Goal: Navigation & Orientation: Find specific page/section

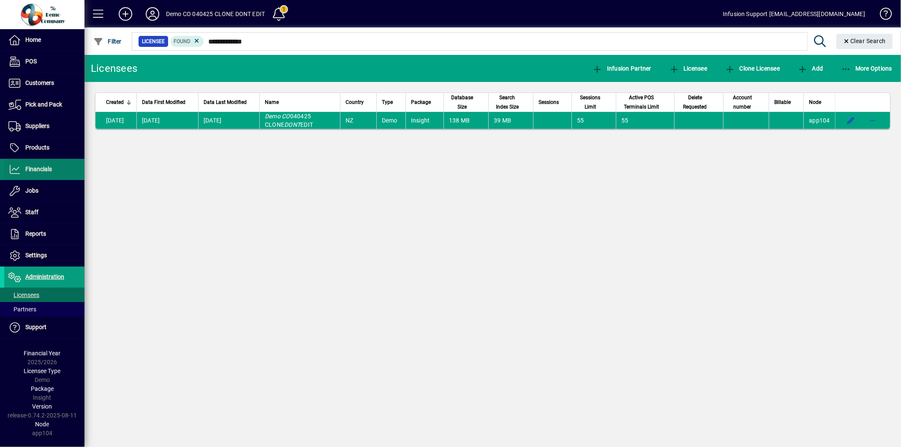
click at [22, 167] on span "Financials" at bounding box center [28, 169] width 48 height 10
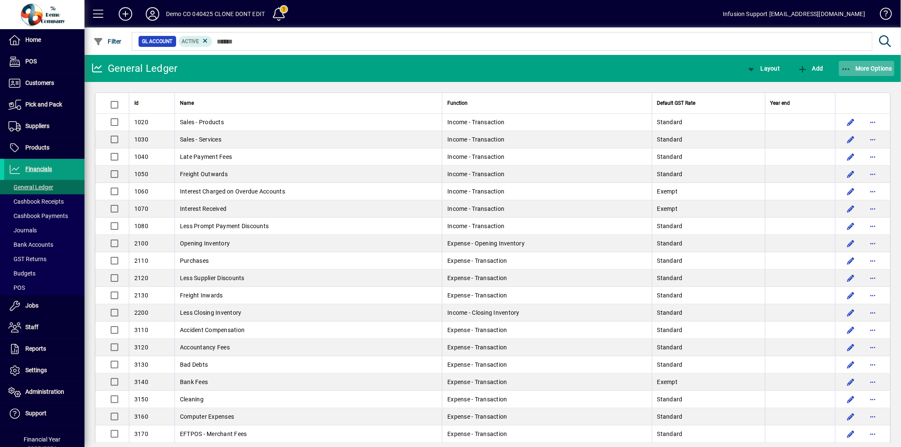
click at [856, 70] on span "More Options" at bounding box center [867, 68] width 52 height 7
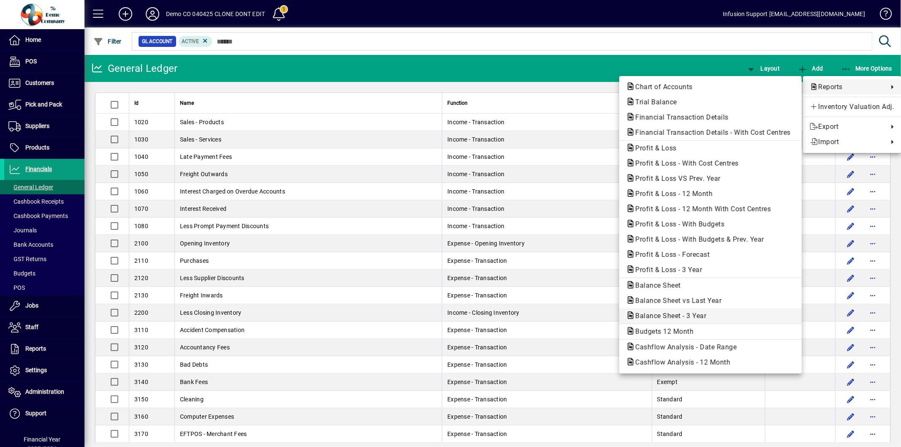
click at [696, 316] on span "Balance Sheet - 3 Year" at bounding box center [668, 316] width 85 height 8
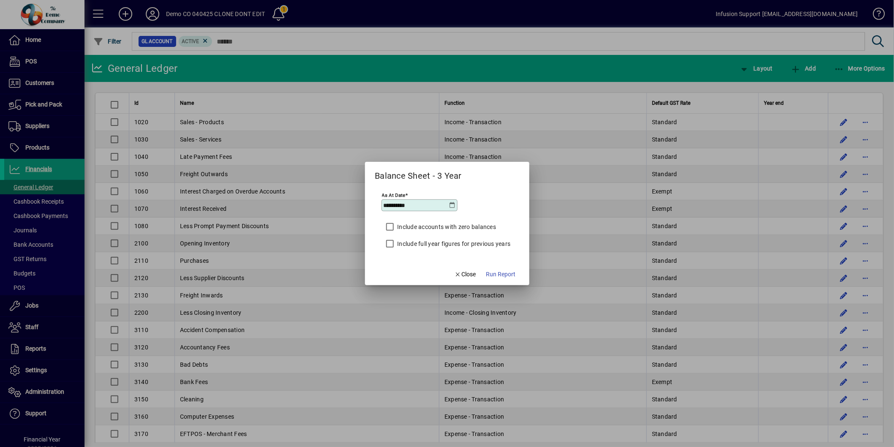
click at [484, 242] on label "Include full year figures for previous years" at bounding box center [453, 244] width 115 height 8
click at [497, 273] on span "Run Report" at bounding box center [501, 274] width 30 height 9
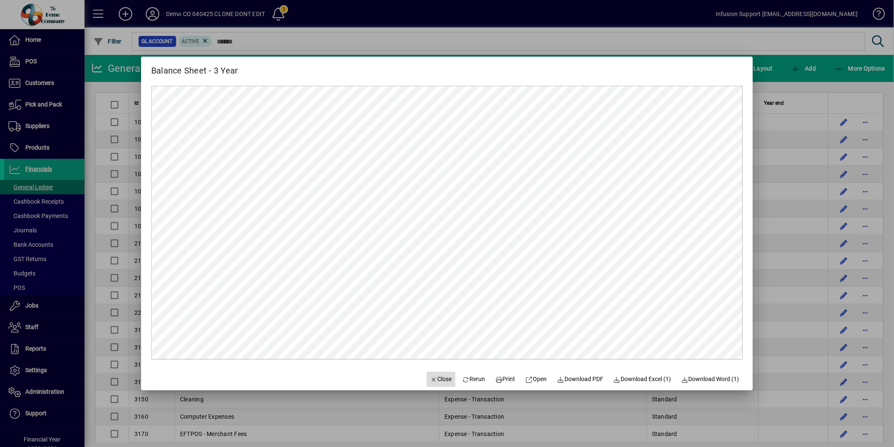
click at [432, 375] on span "Close" at bounding box center [441, 379] width 22 height 9
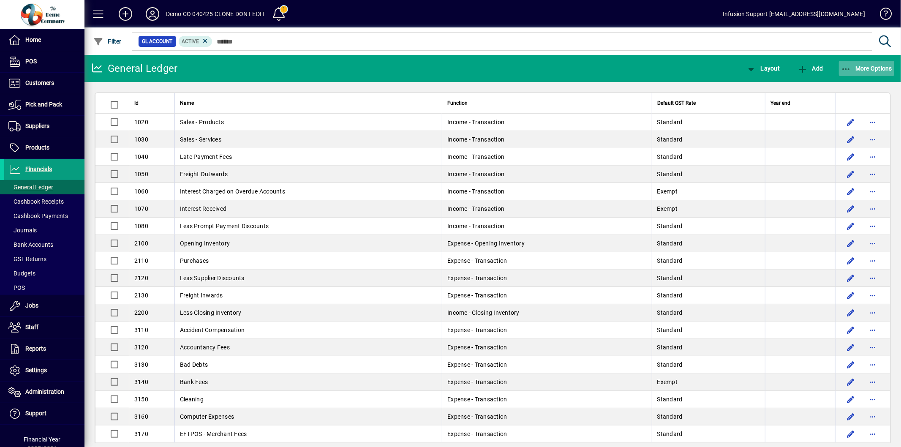
click at [861, 67] on span "More Options" at bounding box center [867, 68] width 52 height 7
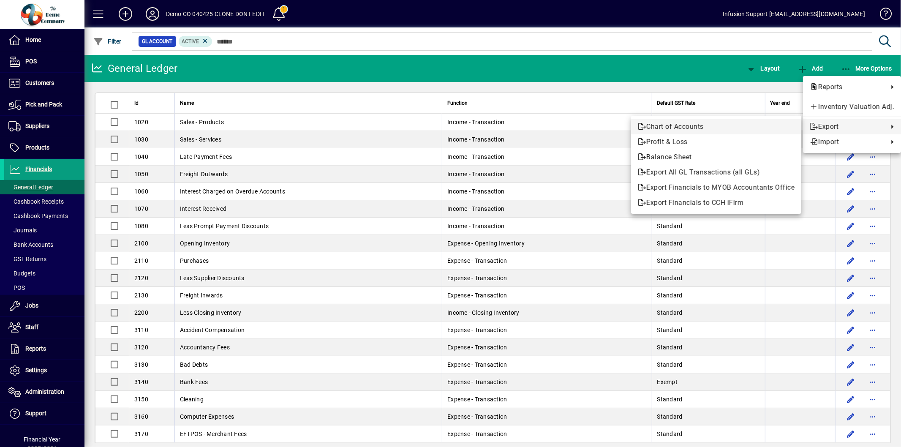
click at [696, 126] on span "Chart of Accounts" at bounding box center [716, 127] width 157 height 10
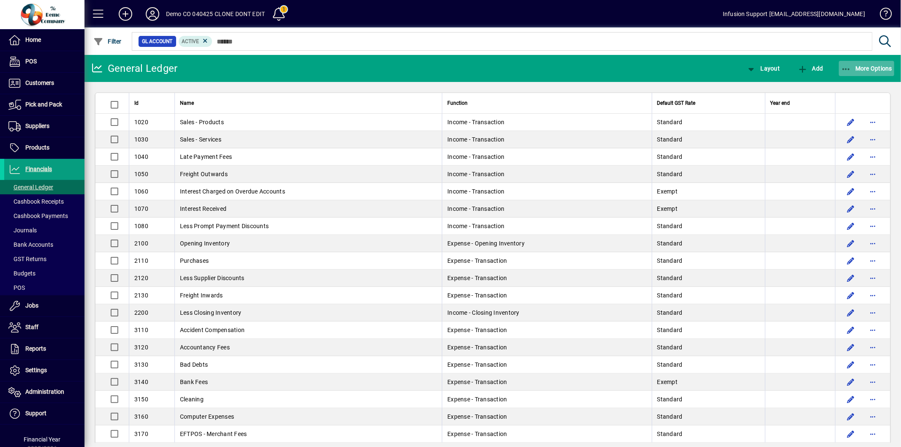
click at [852, 62] on span "button" at bounding box center [867, 68] width 56 height 20
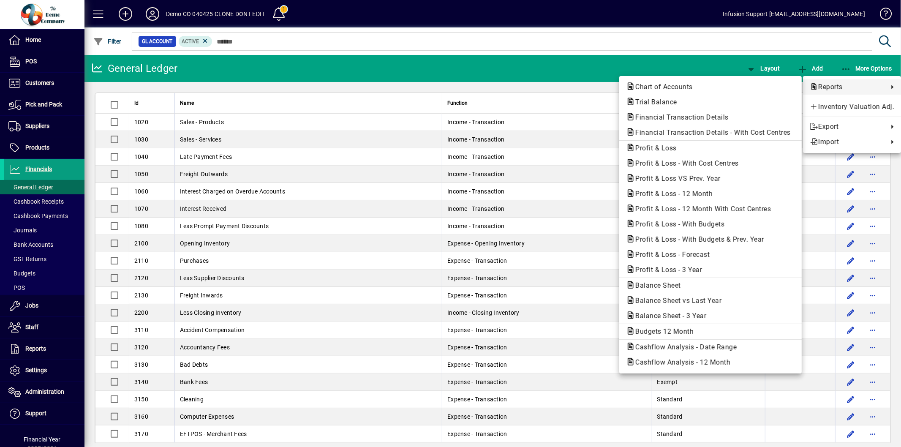
click at [680, 57] on div at bounding box center [450, 223] width 901 height 447
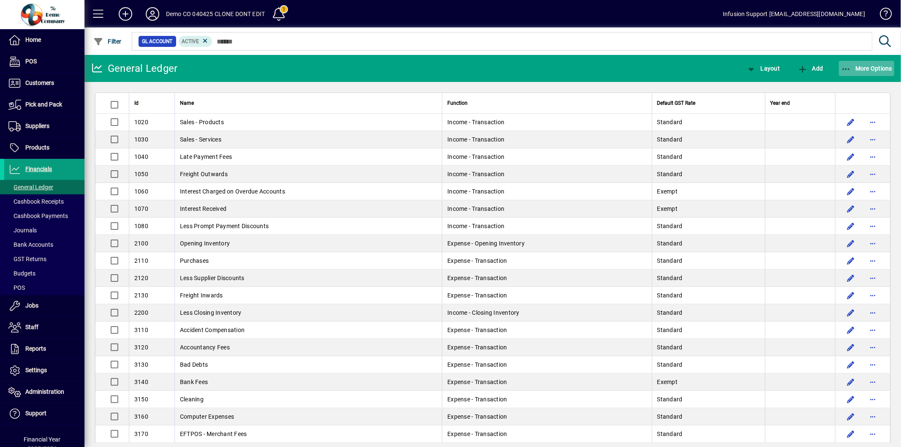
click at [857, 64] on button "More Options" at bounding box center [867, 68] width 56 height 15
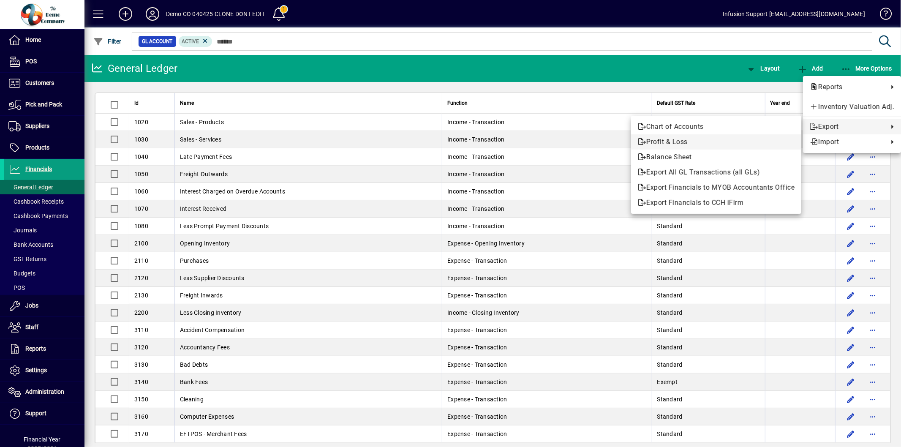
click at [663, 141] on span "Profit & Loss" at bounding box center [716, 142] width 157 height 10
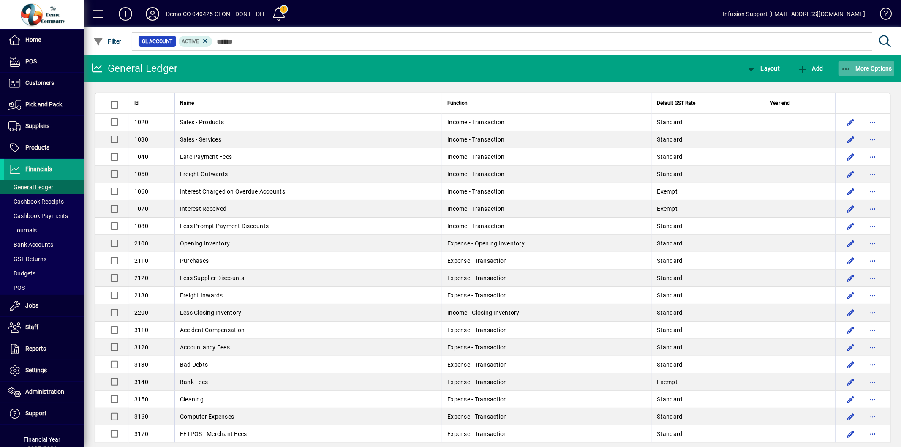
click at [860, 65] on span "More Options" at bounding box center [867, 68] width 52 height 7
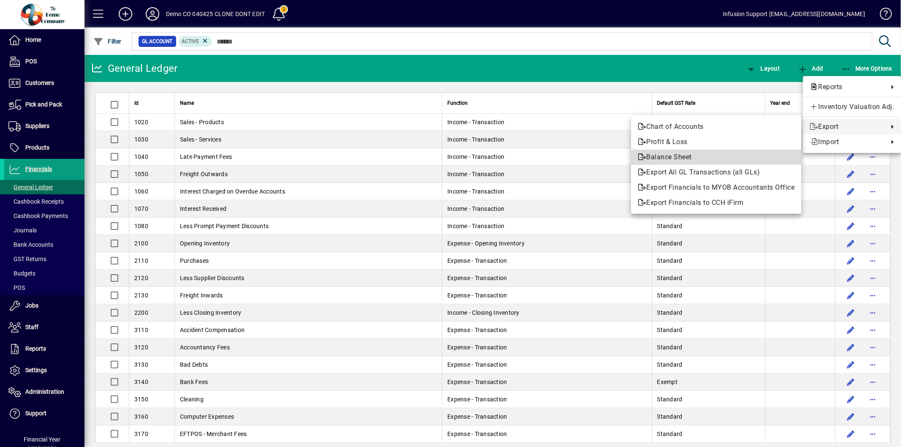
click at [712, 158] on span "Balance Sheet" at bounding box center [716, 157] width 157 height 10
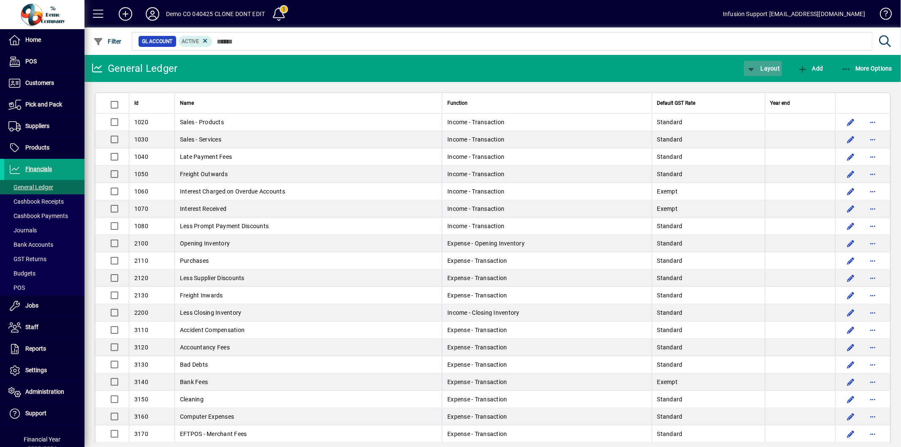
click at [773, 66] on span "Layout" at bounding box center [763, 68] width 34 height 7
click at [761, 117] on span "Balance Sheet" at bounding box center [772, 117] width 54 height 10
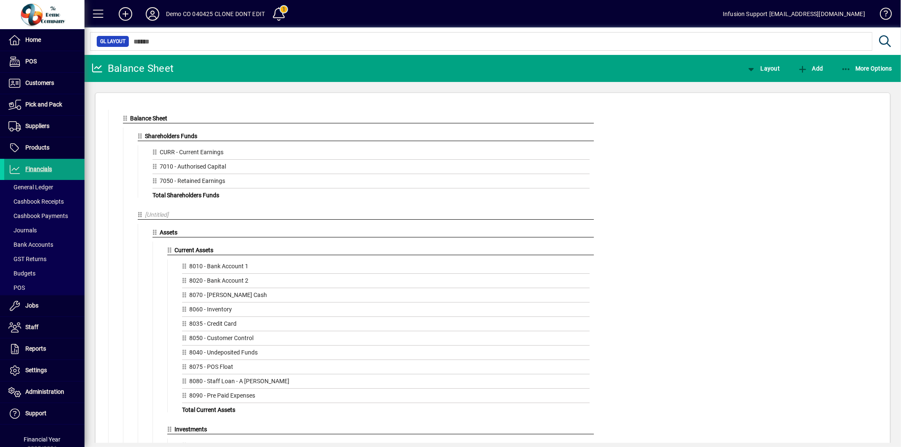
click at [164, 233] on span "Assets" at bounding box center [169, 232] width 18 height 7
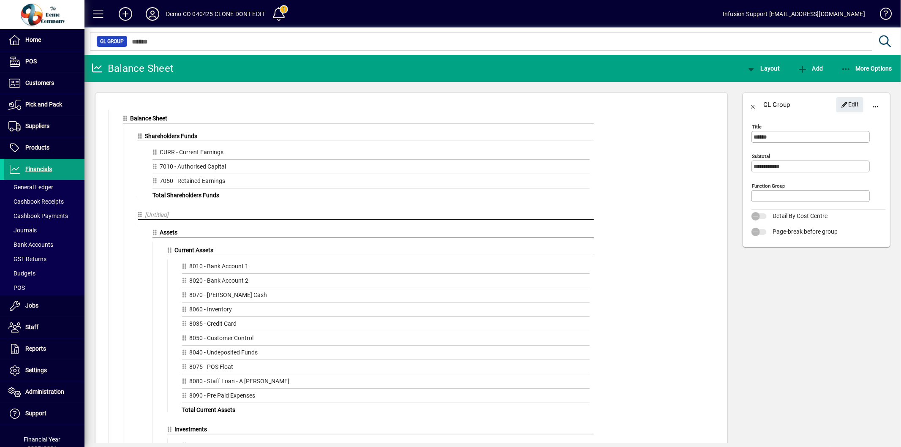
type input "**********"
click at [30, 303] on span "Jobs" at bounding box center [31, 305] width 13 height 7
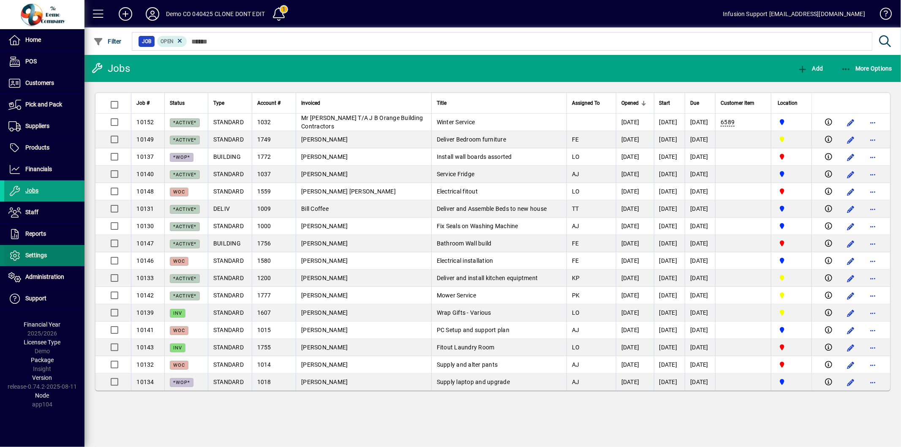
click at [37, 260] on span "Settings" at bounding box center [25, 256] width 43 height 10
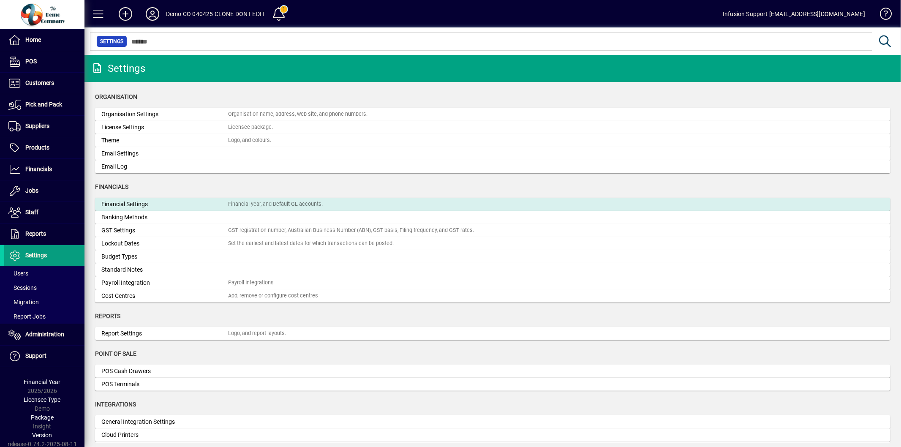
click at [176, 203] on div "Financial Settings" at bounding box center [164, 204] width 127 height 9
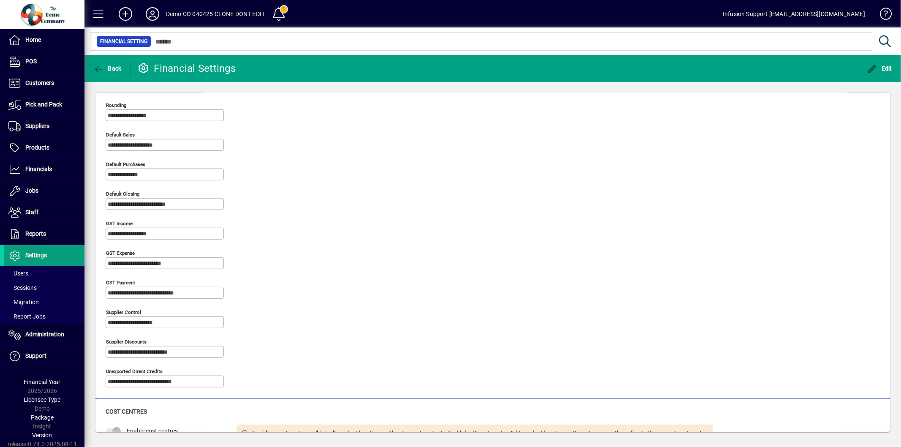
scroll to position [385, 0]
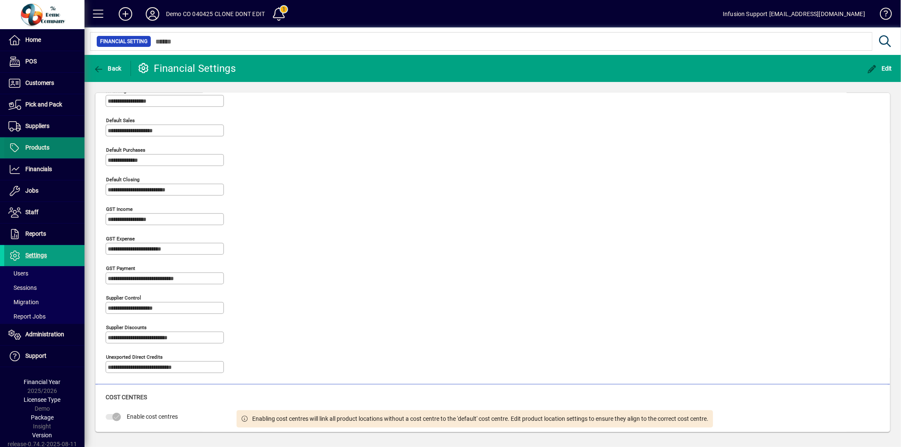
click at [42, 148] on span "Products" at bounding box center [37, 147] width 24 height 7
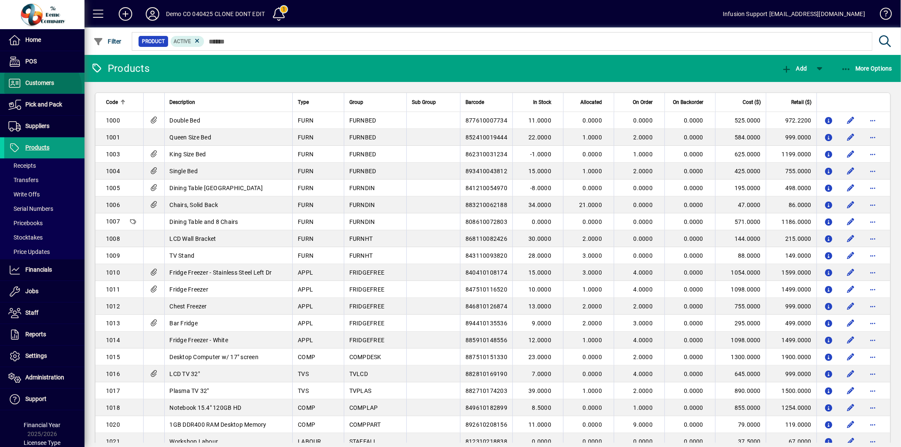
click at [41, 89] on span at bounding box center [44, 83] width 80 height 20
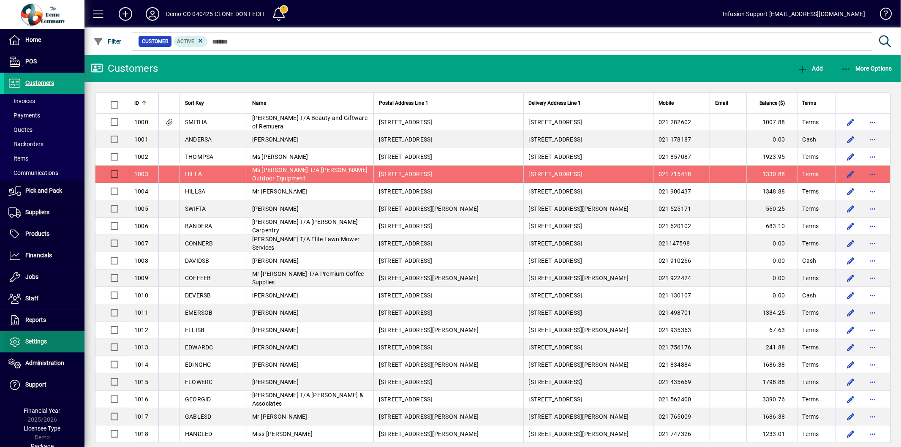
click at [29, 336] on span at bounding box center [44, 342] width 80 height 20
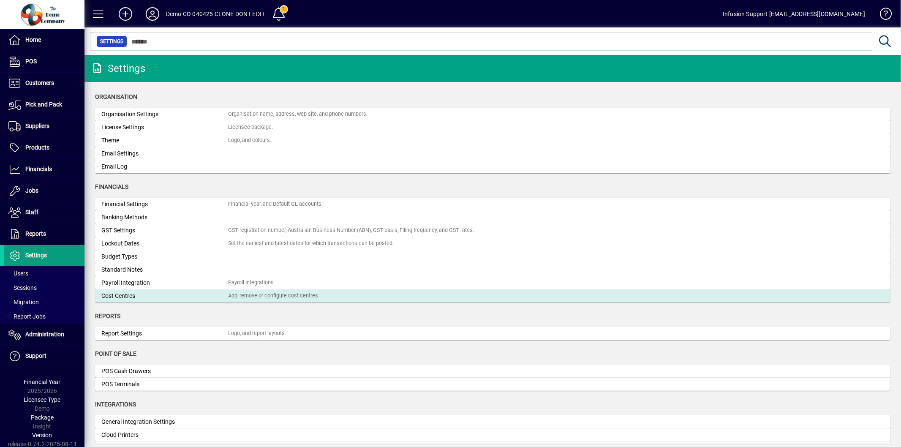
click at [169, 297] on div "Cost Centres" at bounding box center [164, 296] width 127 height 9
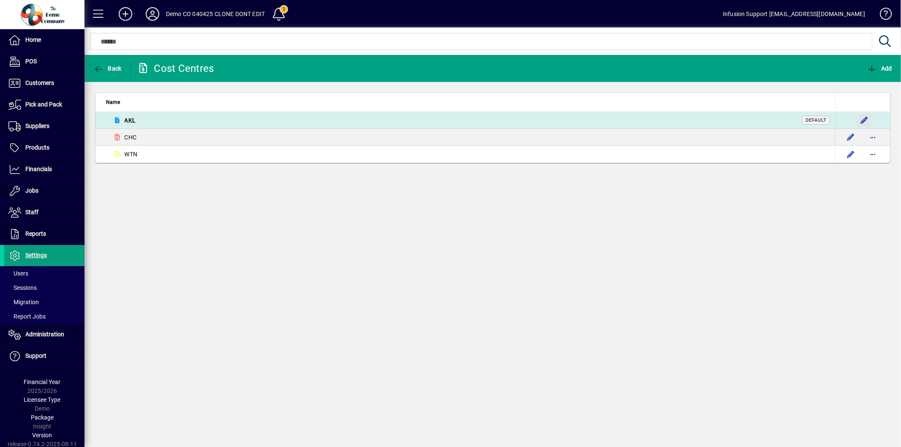
click at [862, 119] on span "button" at bounding box center [864, 120] width 20 height 20
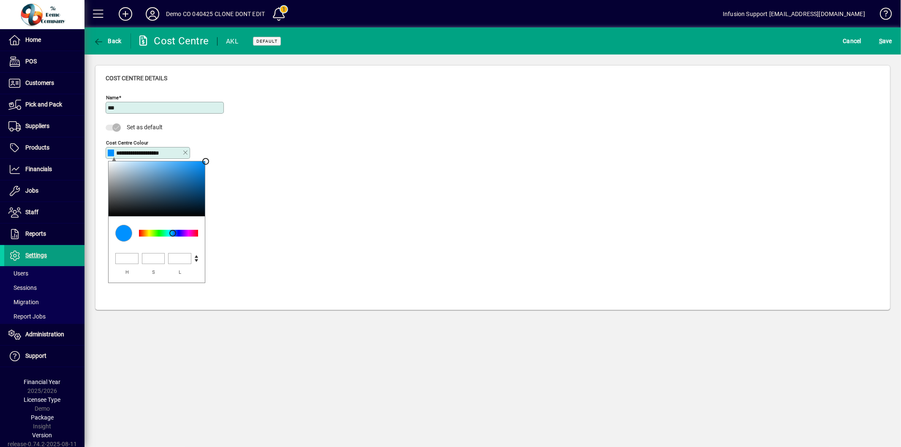
drag, startPoint x: 114, startPoint y: 153, endPoint x: 174, endPoint y: 155, distance: 60.0
click at [174, 155] on input "**********" at bounding box center [149, 153] width 82 height 7
click at [94, 39] on icon "button" at bounding box center [98, 42] width 11 height 8
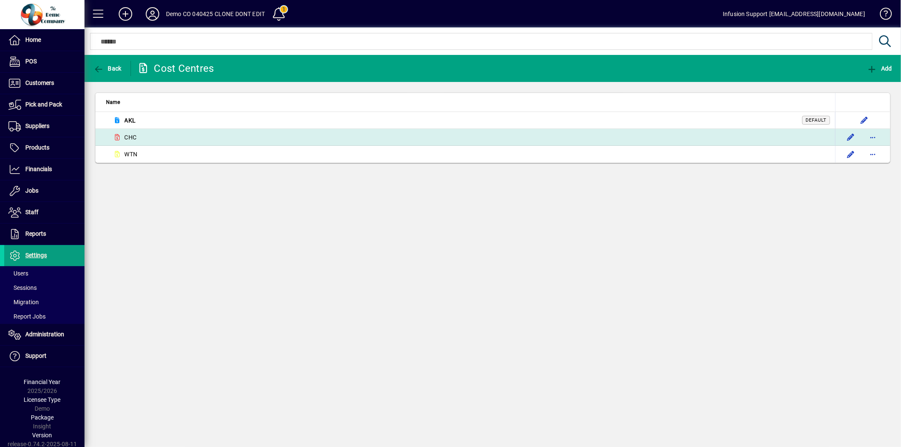
click at [127, 136] on span "CHC" at bounding box center [131, 137] width 12 height 8
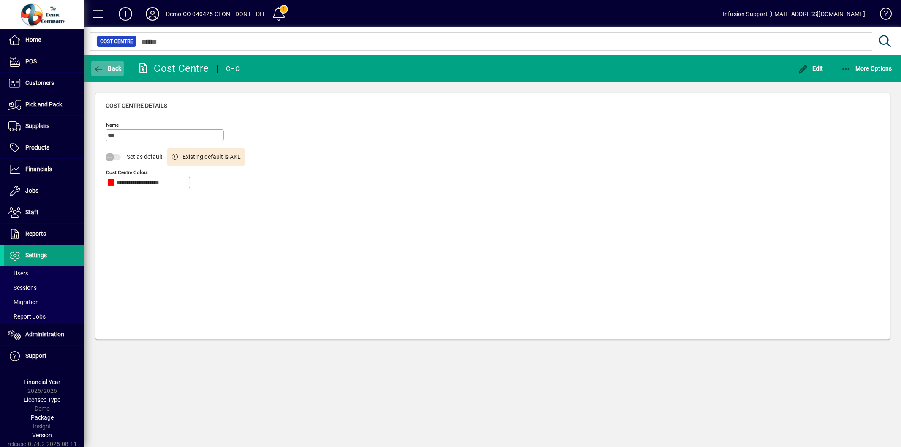
click at [116, 67] on span "Back" at bounding box center [107, 68] width 28 height 7
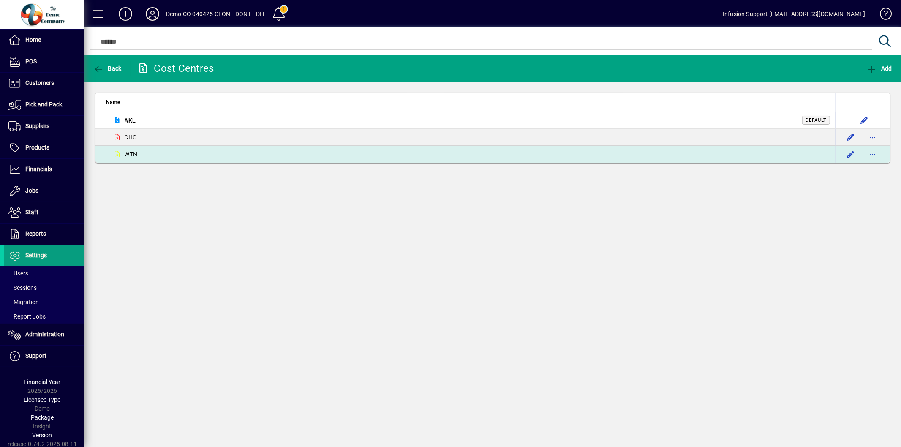
click at [180, 158] on div "WTN" at bounding box center [468, 154] width 724 height 10
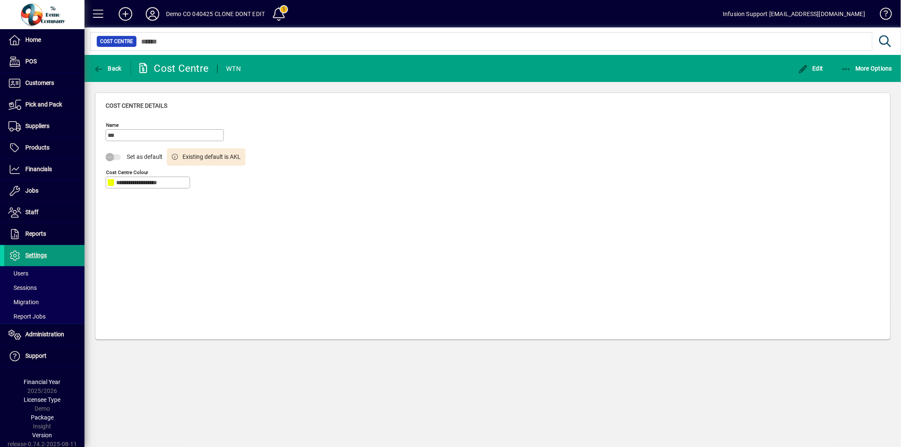
click at [36, 259] on span "Settings" at bounding box center [25, 256] width 43 height 10
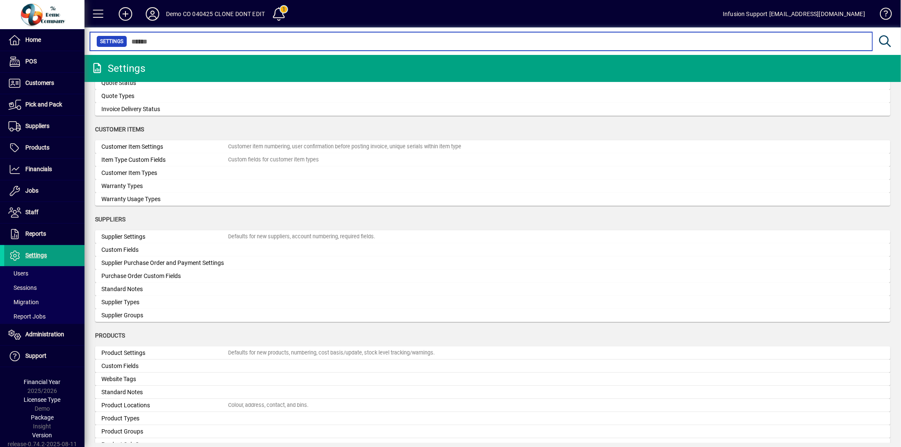
scroll to position [751, 0]
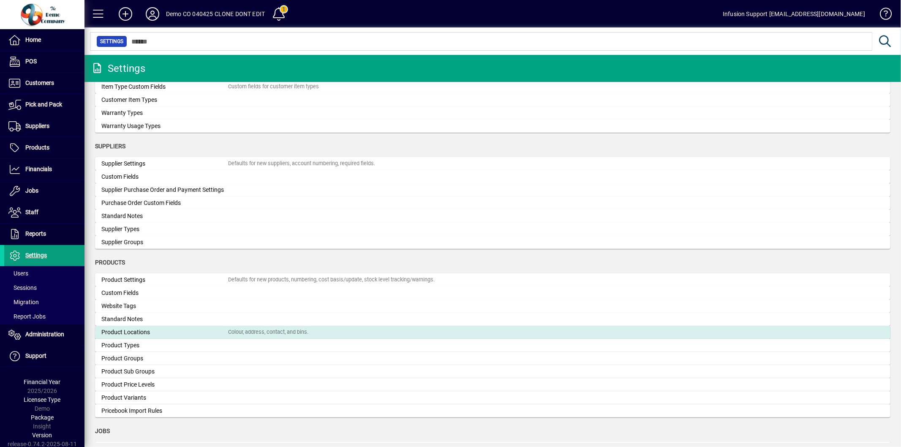
click at [147, 332] on div "Product Locations" at bounding box center [164, 332] width 127 height 9
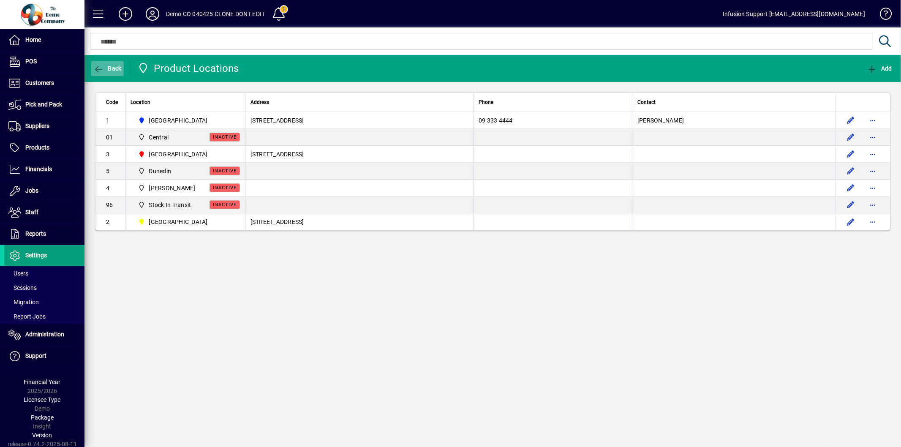
click at [99, 69] on icon "button" at bounding box center [98, 69] width 11 height 8
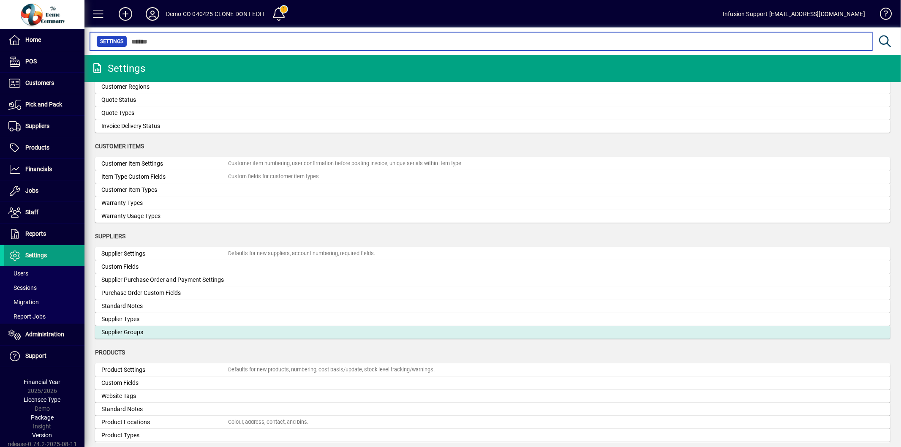
scroll to position [798, 0]
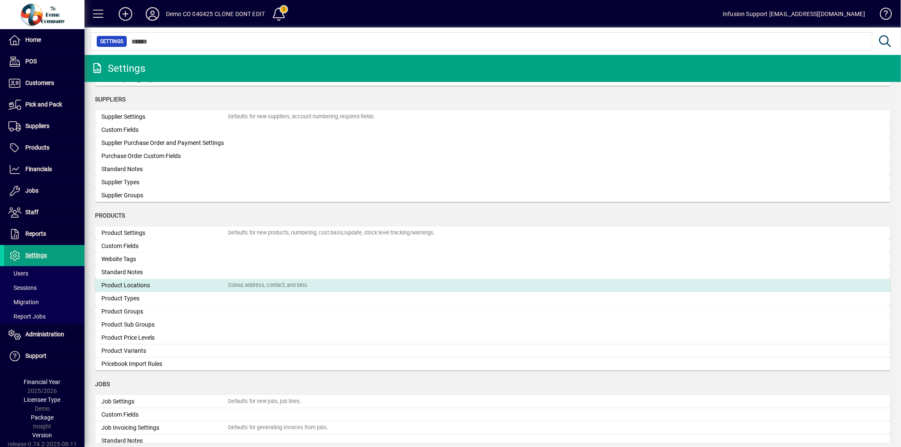
click at [148, 279] on mat-card "Product Locations Colour, address, contact, and bins." at bounding box center [493, 285] width 796 height 13
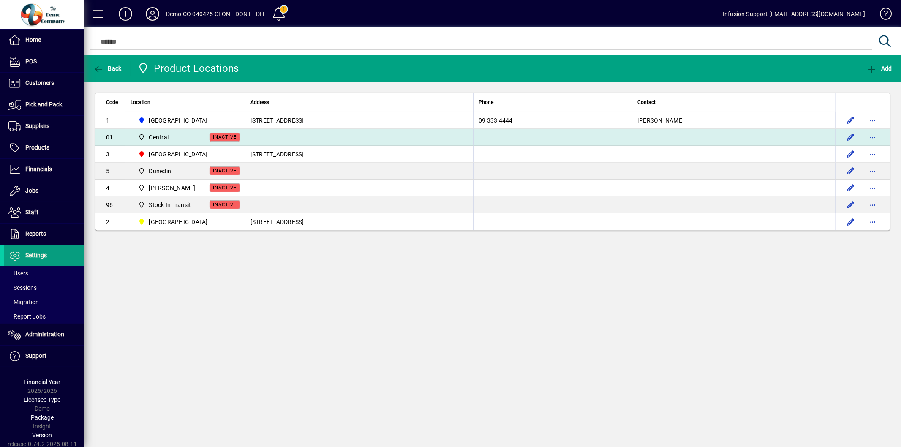
click at [152, 136] on span "Central" at bounding box center [159, 137] width 20 height 8
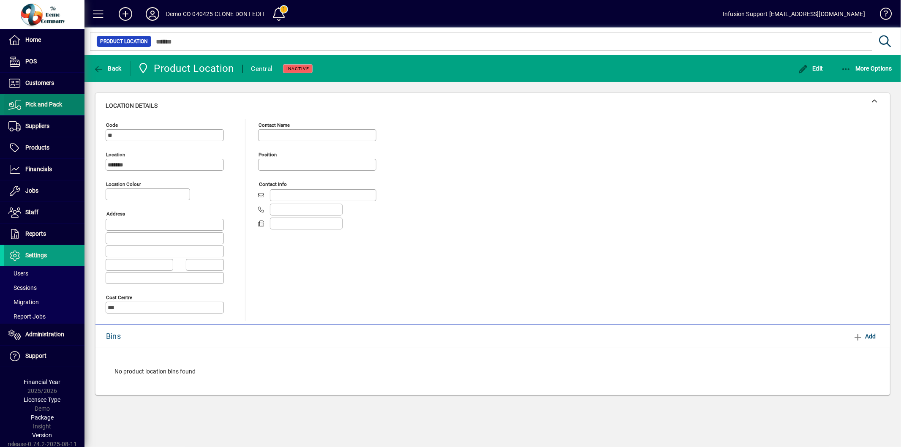
click at [49, 102] on span "Pick and Pack" at bounding box center [43, 104] width 37 height 7
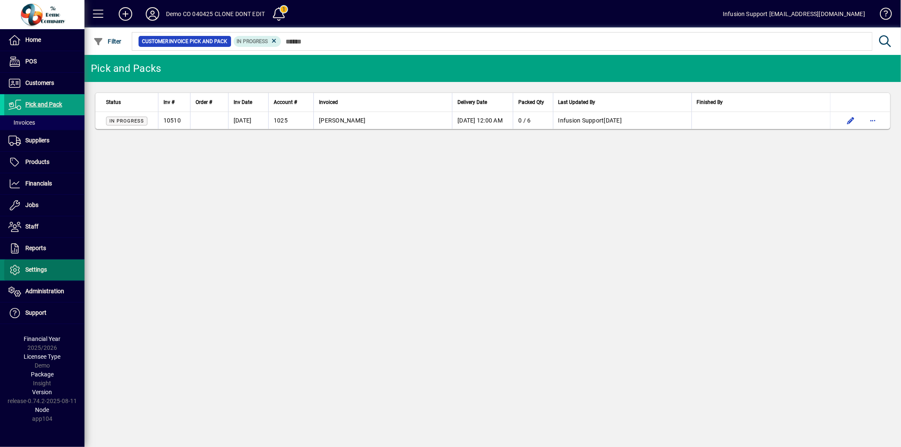
click at [44, 271] on span "Settings" at bounding box center [36, 269] width 22 height 7
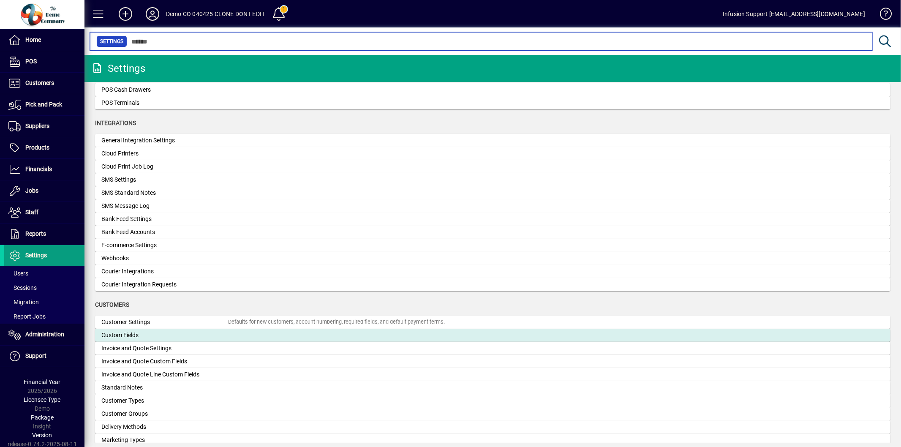
scroll to position [516, 0]
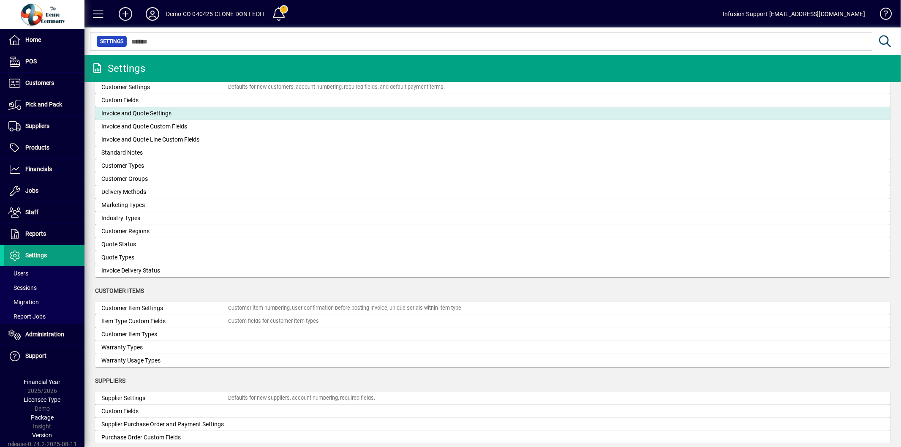
click at [128, 109] on div "Invoice and Quote Settings" at bounding box center [164, 113] width 127 height 9
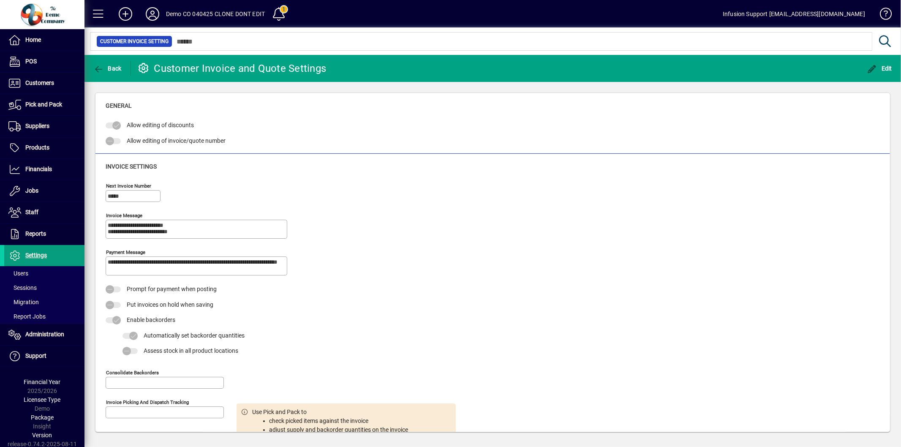
type input "**********"
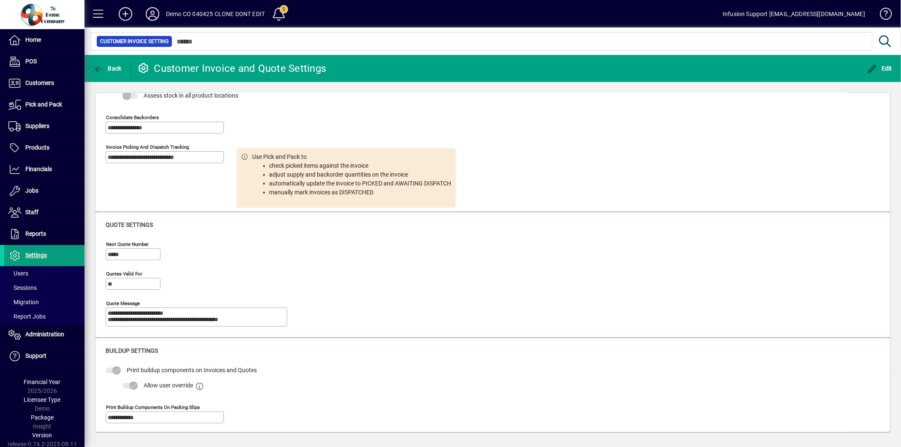
scroll to position [260, 0]
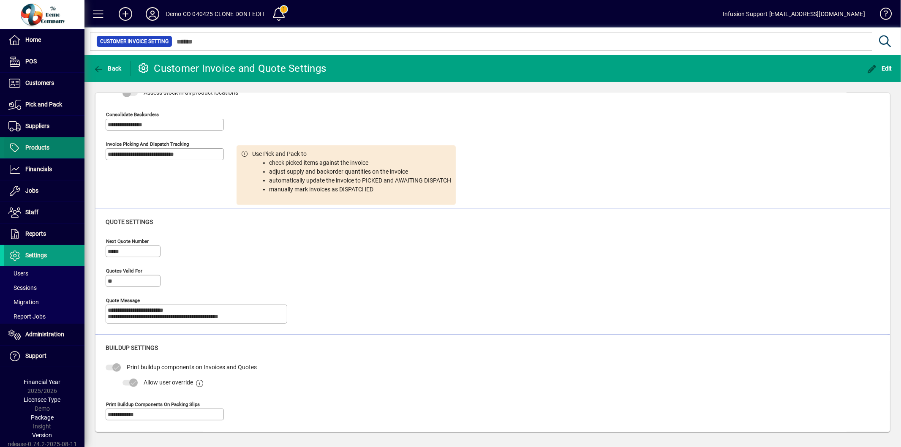
click at [38, 144] on span "Products" at bounding box center [26, 148] width 45 height 10
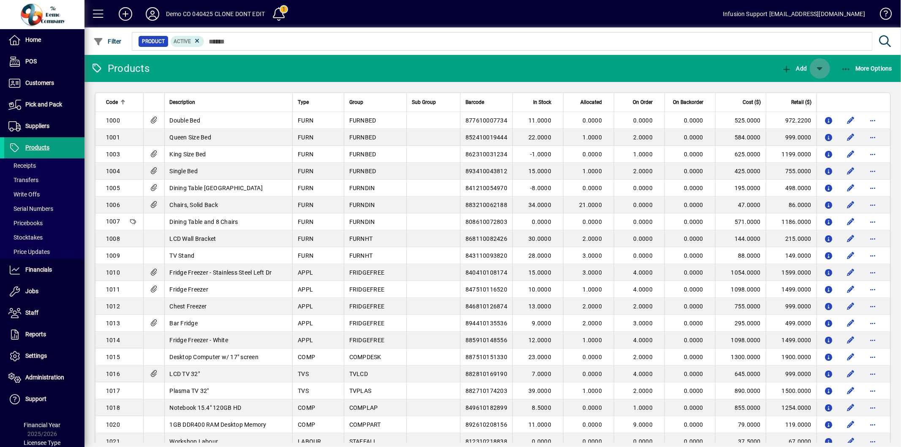
click at [818, 69] on span "button" at bounding box center [820, 68] width 20 height 20
click at [854, 71] on div at bounding box center [450, 223] width 901 height 447
click at [854, 68] on span "More Options" at bounding box center [867, 68] width 52 height 7
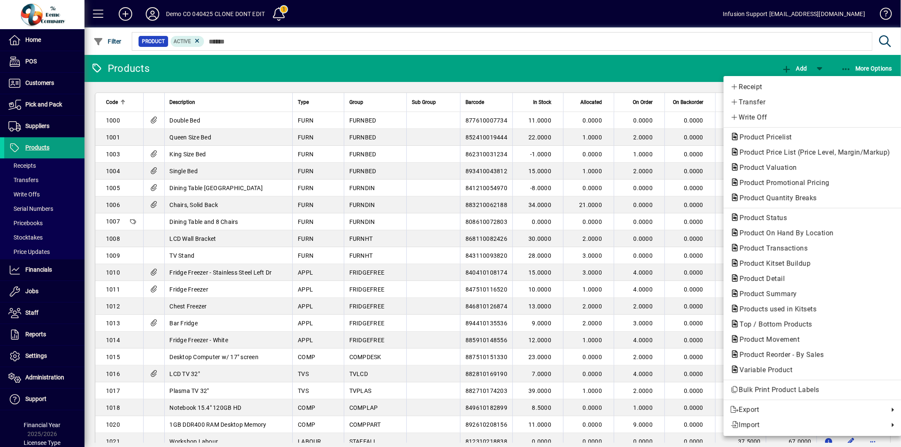
click at [518, 48] on div at bounding box center [450, 223] width 901 height 447
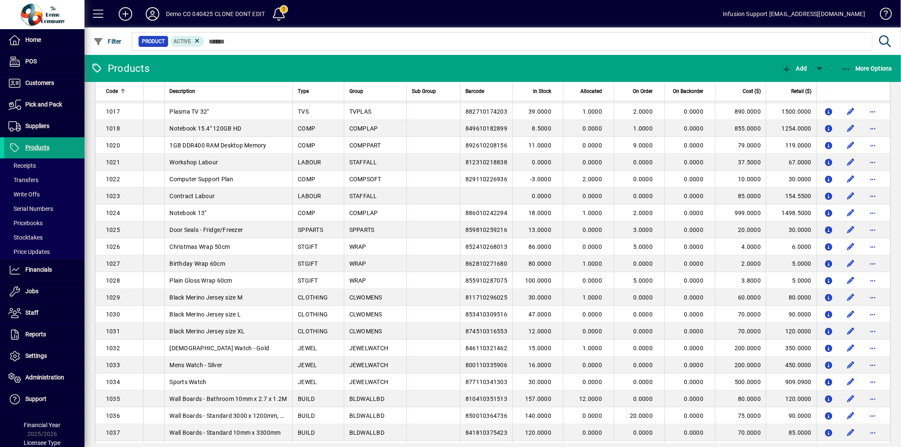
scroll to position [281, 0]
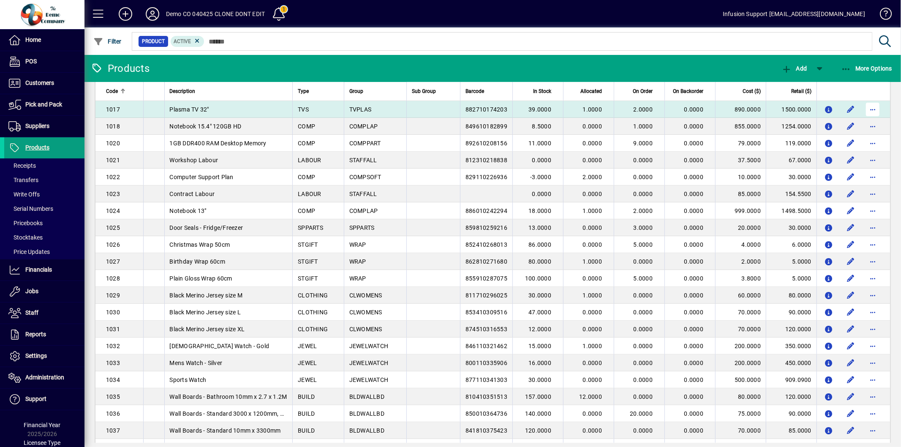
click at [869, 106] on span "button" at bounding box center [873, 109] width 20 height 20
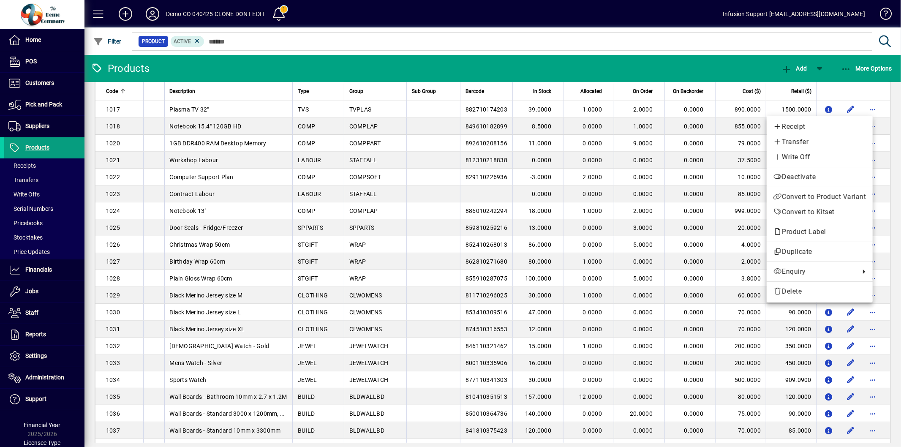
click at [723, 57] on div at bounding box center [450, 223] width 901 height 447
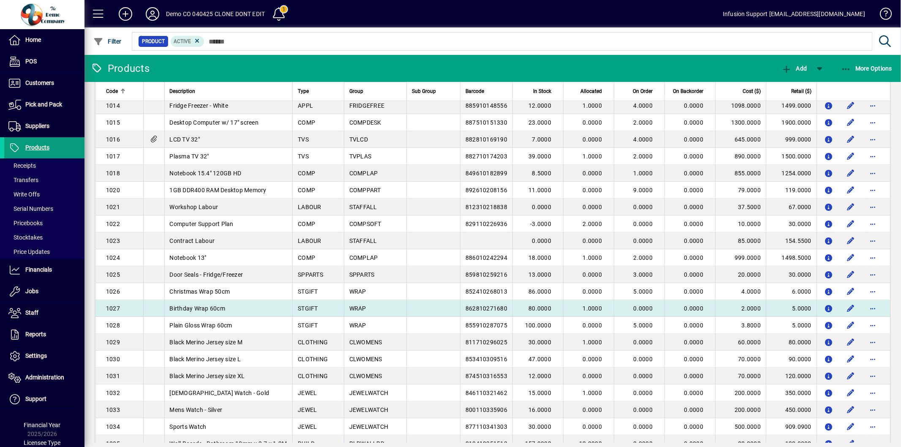
scroll to position [0, 0]
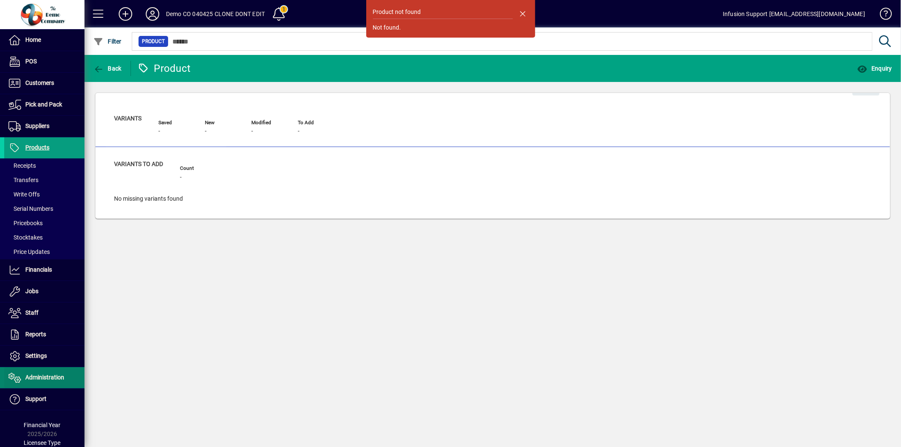
click at [53, 377] on span "Administration" at bounding box center [44, 377] width 39 height 7
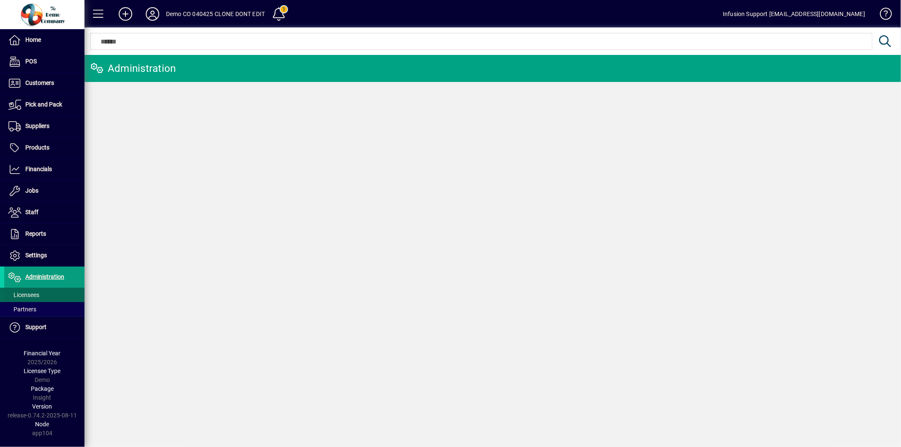
click at [34, 292] on span "Licensees" at bounding box center [23, 295] width 31 height 7
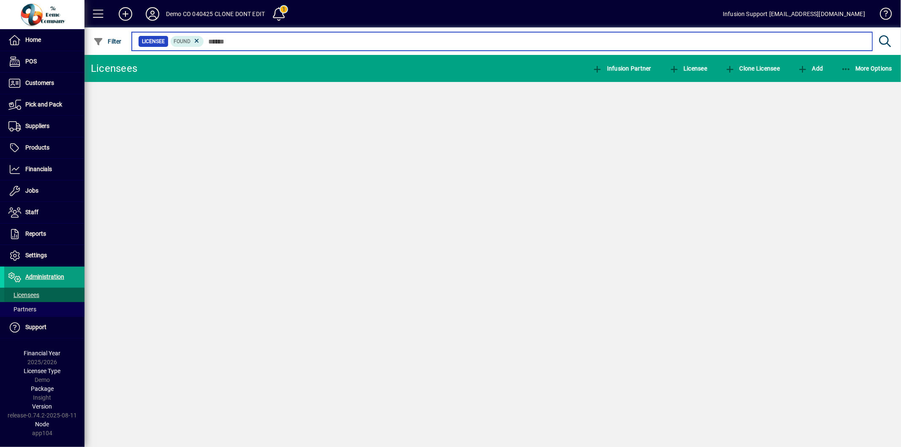
click at [235, 38] on input "text" at bounding box center [535, 41] width 662 height 12
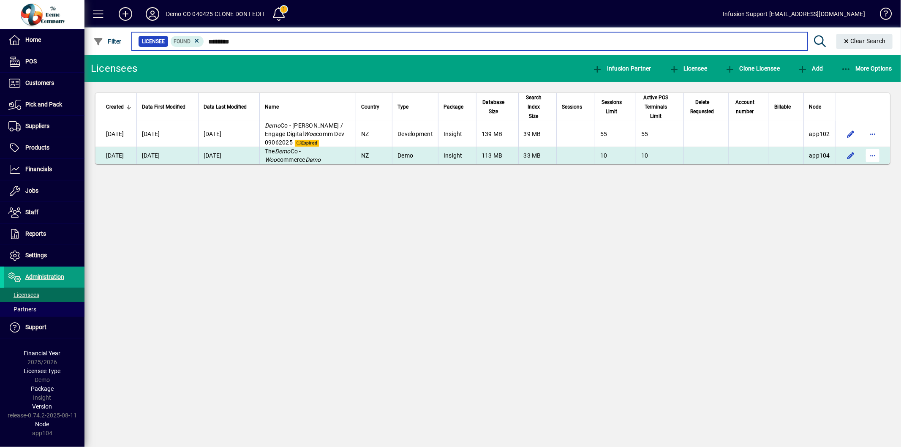
type input "********"
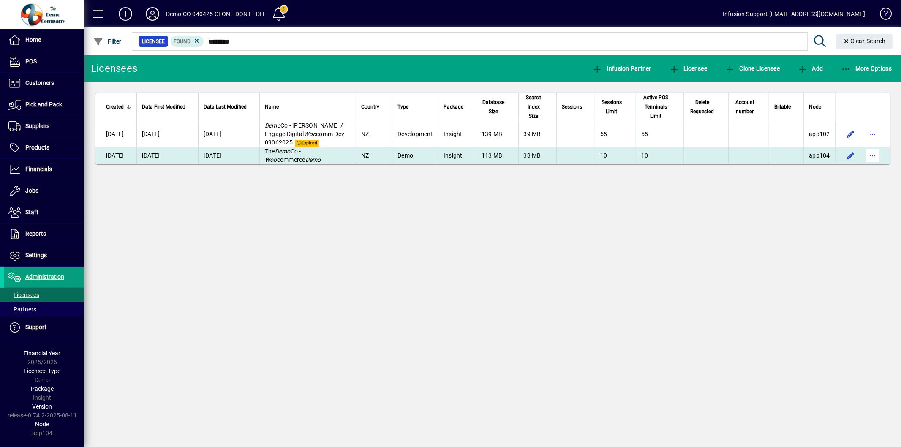
click at [877, 153] on span "button" at bounding box center [873, 155] width 20 height 20
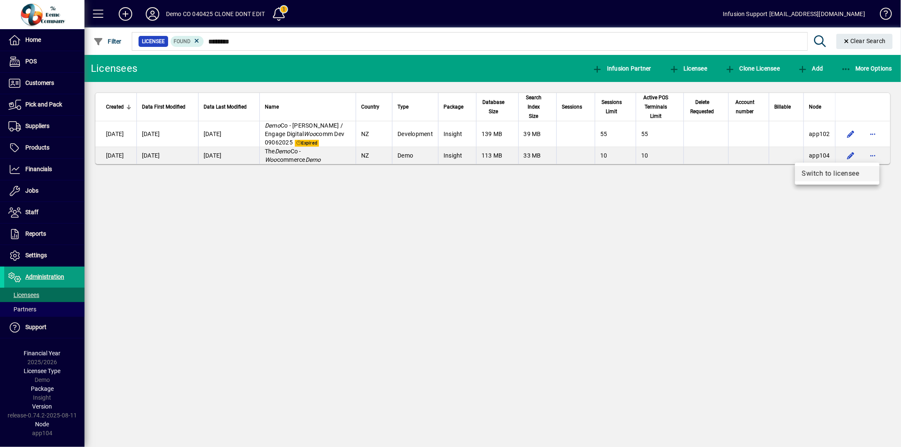
click at [838, 170] on span "Switch to licensee" at bounding box center [837, 174] width 71 height 10
